Goal: Transaction & Acquisition: Purchase product/service

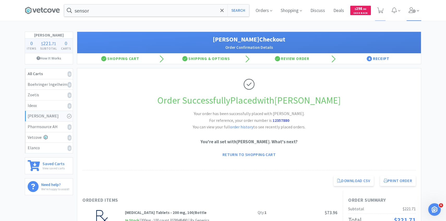
click at [418, 5] on span at bounding box center [414, 10] width 15 height 21
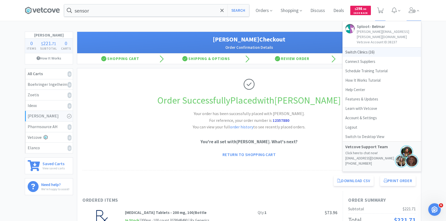
click at [380, 49] on span "Switch Clinics ( 16 )" at bounding box center [382, 51] width 78 height 9
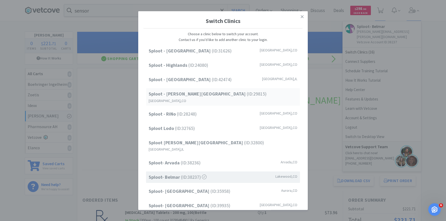
scroll to position [67, 0]
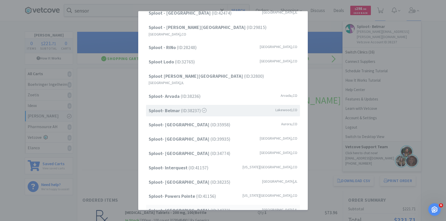
click at [192, 207] on strong "Sploot- [GEOGRAPHIC_DATA]" at bounding box center [180, 210] width 62 height 6
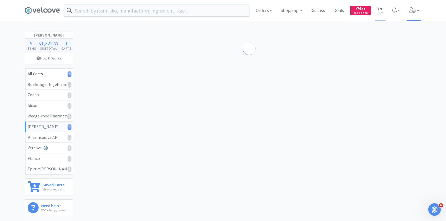
click at [416, 11] on span at bounding box center [414, 10] width 15 height 21
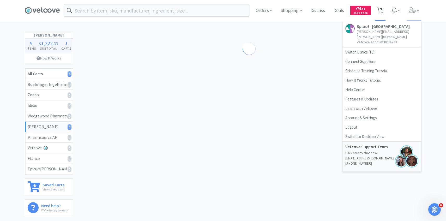
click at [382, 10] on span "9" at bounding box center [381, 8] width 2 height 21
select select "1"
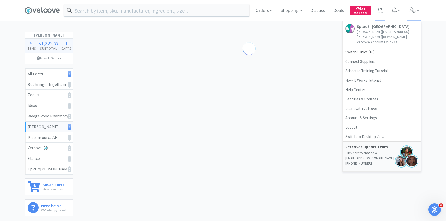
select select "1"
select select "5"
select select "2"
select select "3"
select select "1"
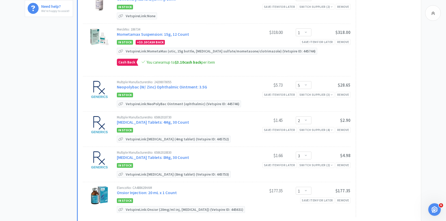
scroll to position [204, 0]
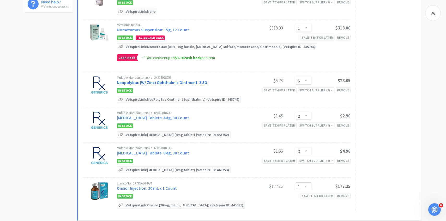
click at [145, 83] on link "Neopolybac (W/ Zinc) Ophthalmic Ointment: 3.5G" at bounding box center [162, 82] width 90 height 5
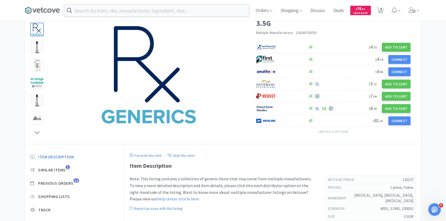
scroll to position [72, 0]
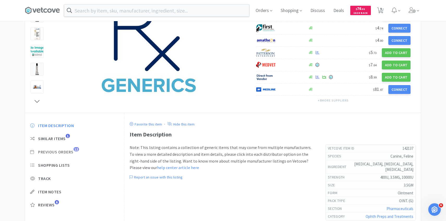
click at [70, 153] on span "Previous Orders" at bounding box center [55, 151] width 35 height 5
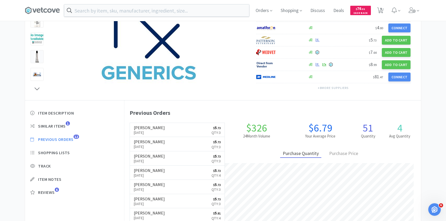
scroll to position [86, 0]
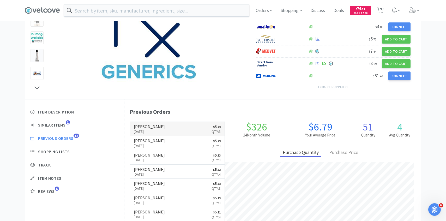
click at [163, 132] on link "[PERSON_NAME] [DATE] $ 5 . 73 Qty: 3" at bounding box center [177, 129] width 95 height 14
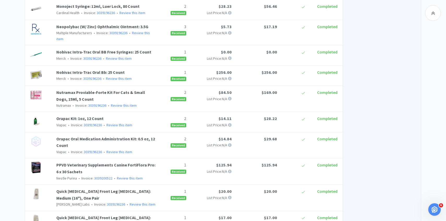
scroll to position [459, 0]
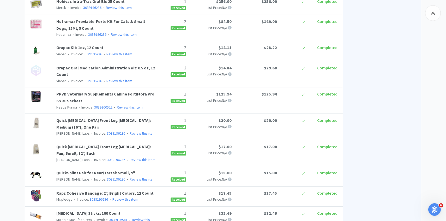
scroll to position [86, 0]
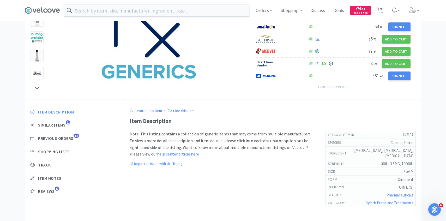
select select "1"
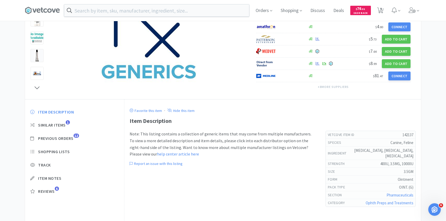
select select "5"
select select "2"
select select "3"
select select "1"
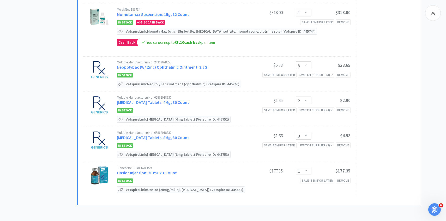
scroll to position [220, 0]
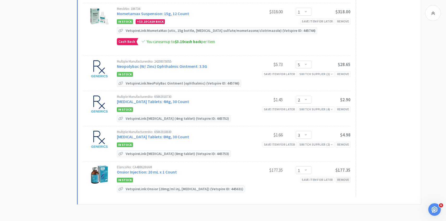
click at [346, 180] on div "Remove" at bounding box center [343, 179] width 15 height 5
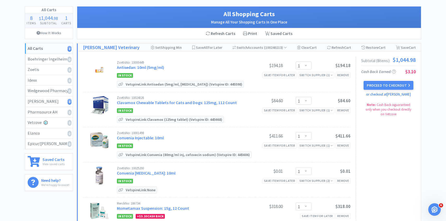
scroll to position [22, 0]
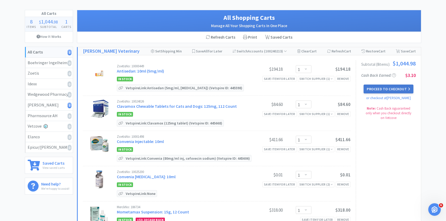
click at [408, 87] on icon at bounding box center [409, 89] width 2 height 4
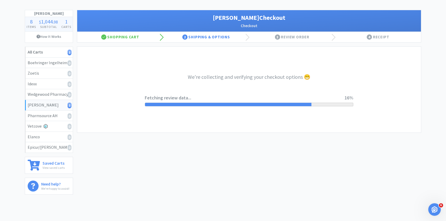
select select "1"
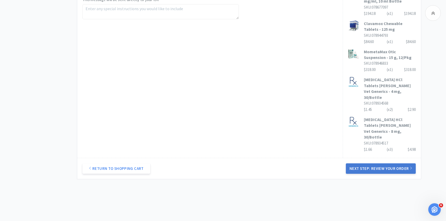
click at [384, 163] on button "Next Step: Review Your Order" at bounding box center [381, 168] width 70 height 10
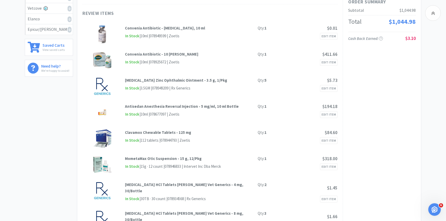
scroll to position [27, 0]
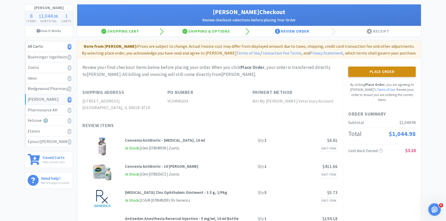
click at [377, 70] on button "Place Order" at bounding box center [382, 72] width 68 height 10
